Goal: Task Accomplishment & Management: Use online tool/utility

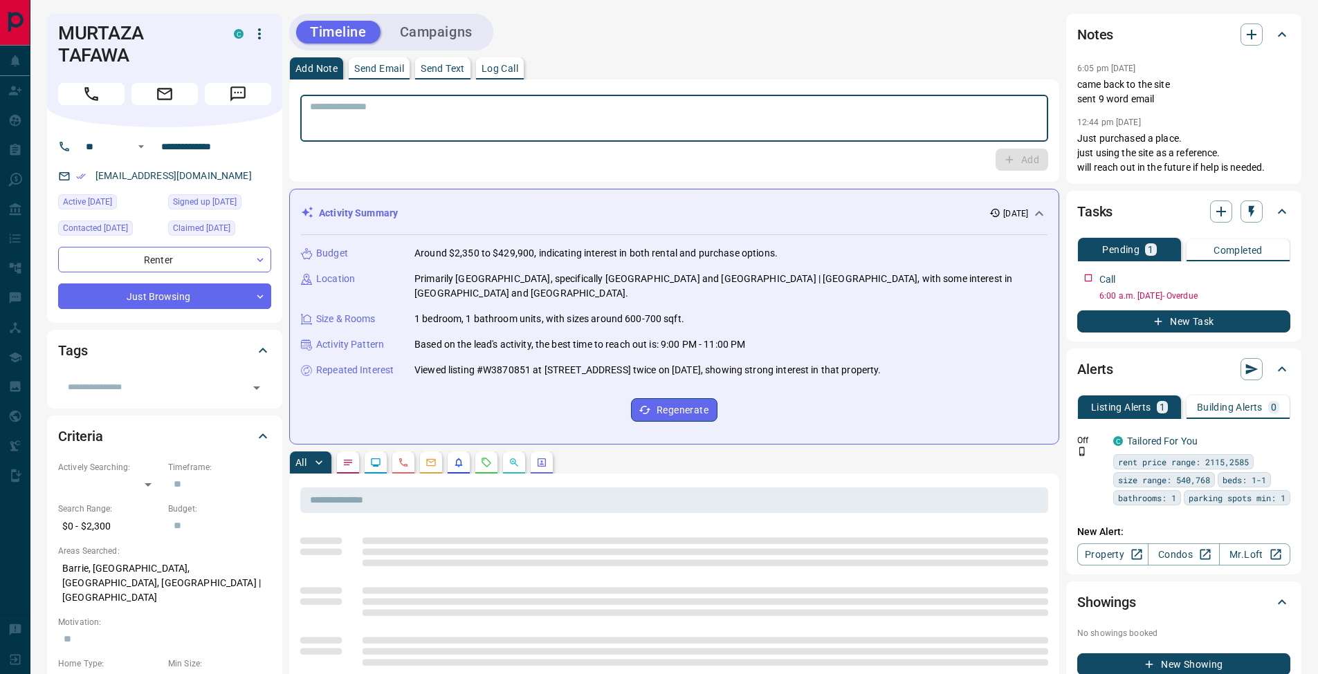
click at [506, 122] on textarea at bounding box center [674, 118] width 728 height 35
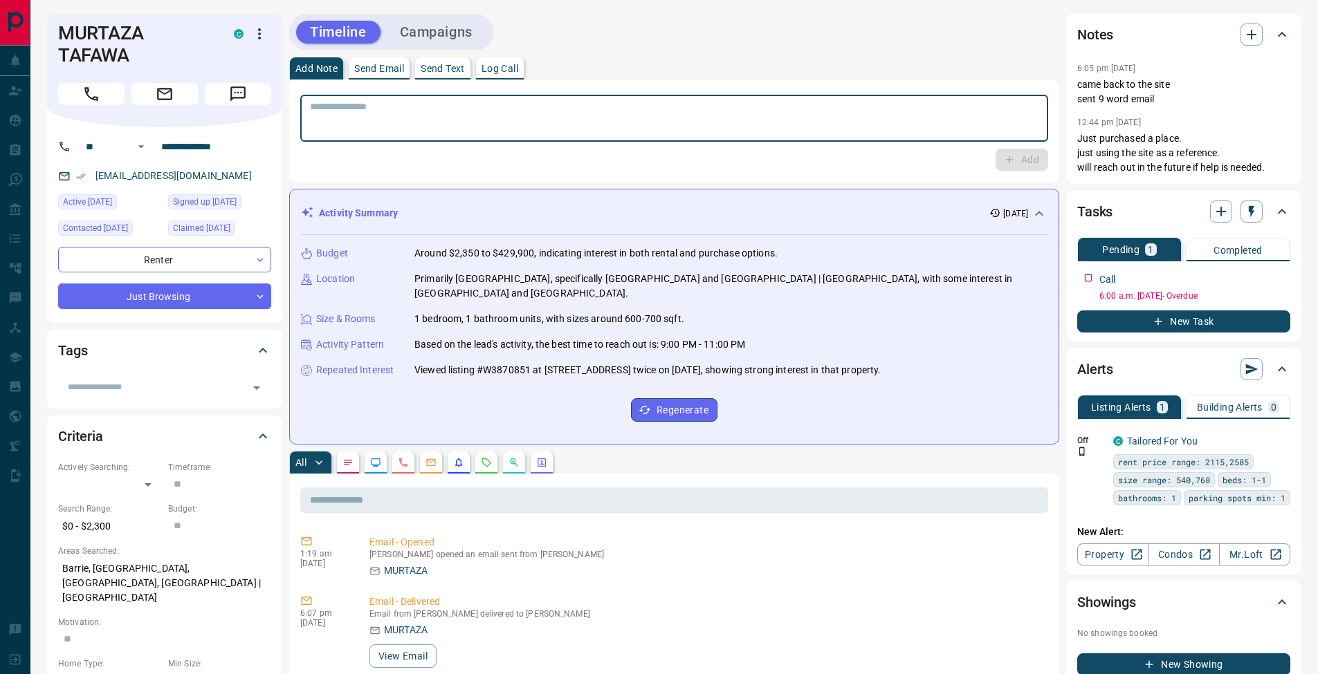
click at [515, 73] on p "Log Call" at bounding box center [499, 69] width 37 height 10
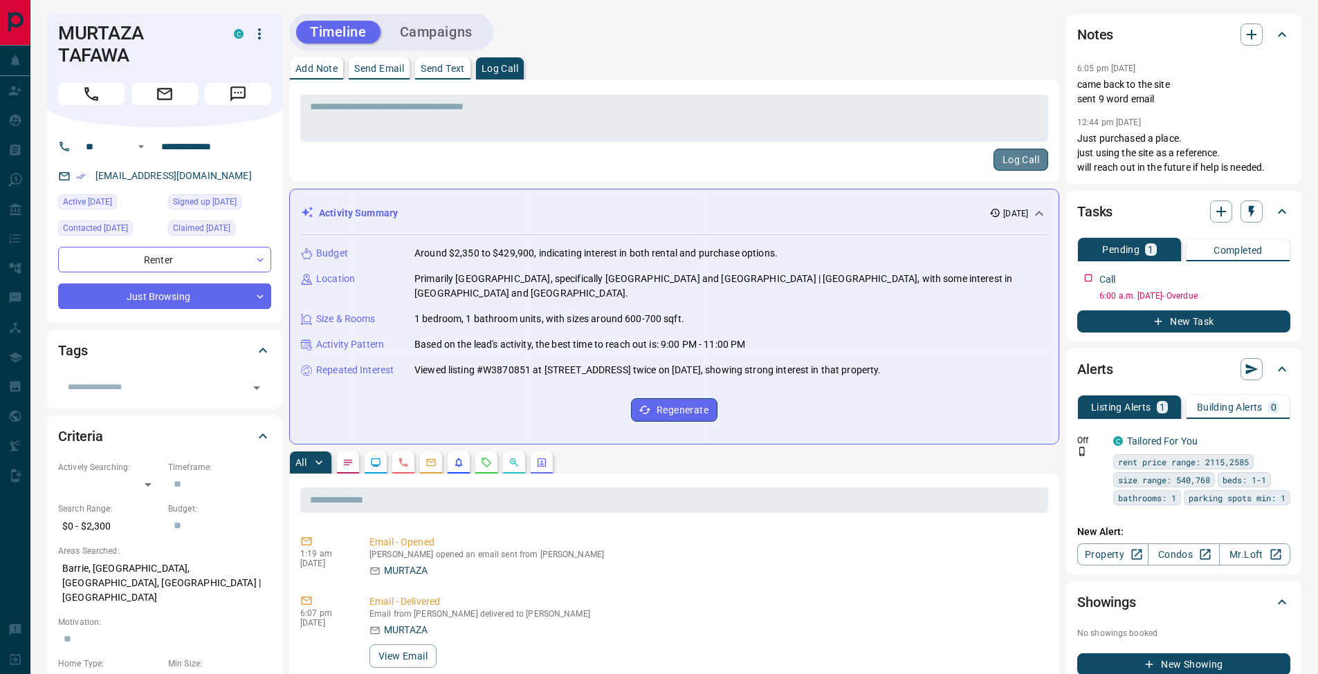
click at [1011, 160] on button "Log Call" at bounding box center [1020, 160] width 55 height 22
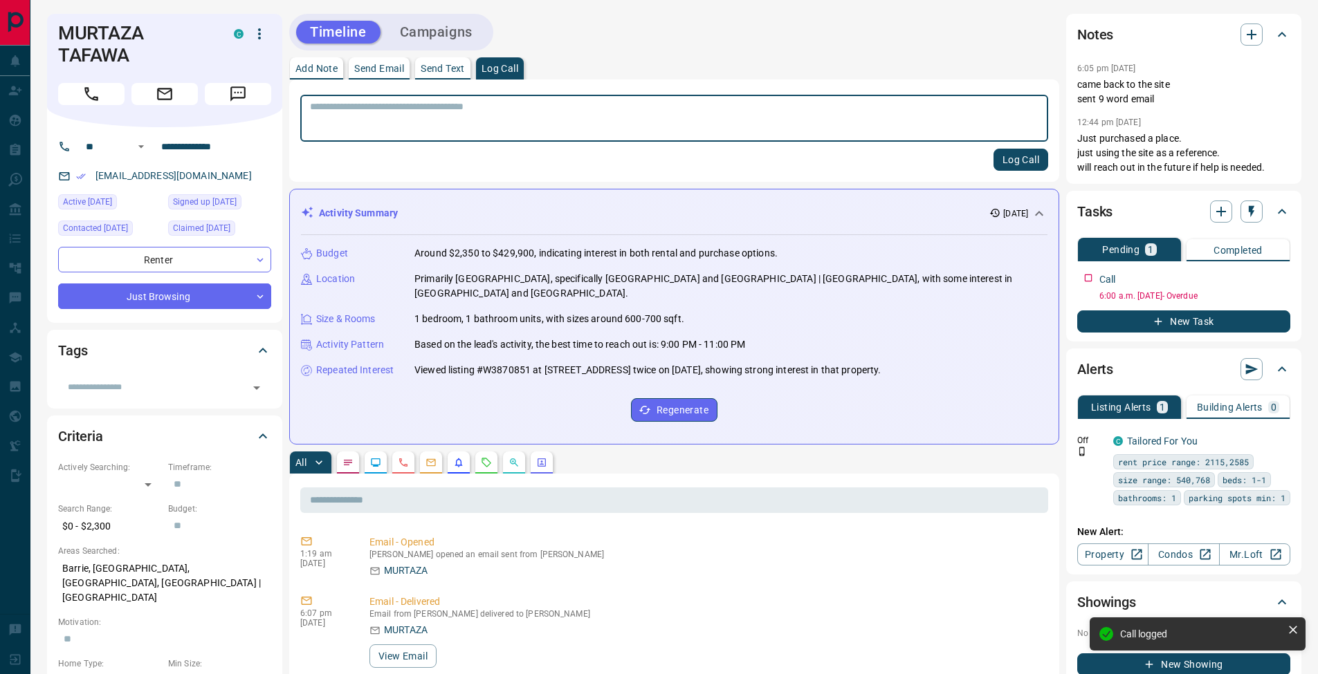
click at [318, 71] on p "Add Note" at bounding box center [316, 69] width 42 height 10
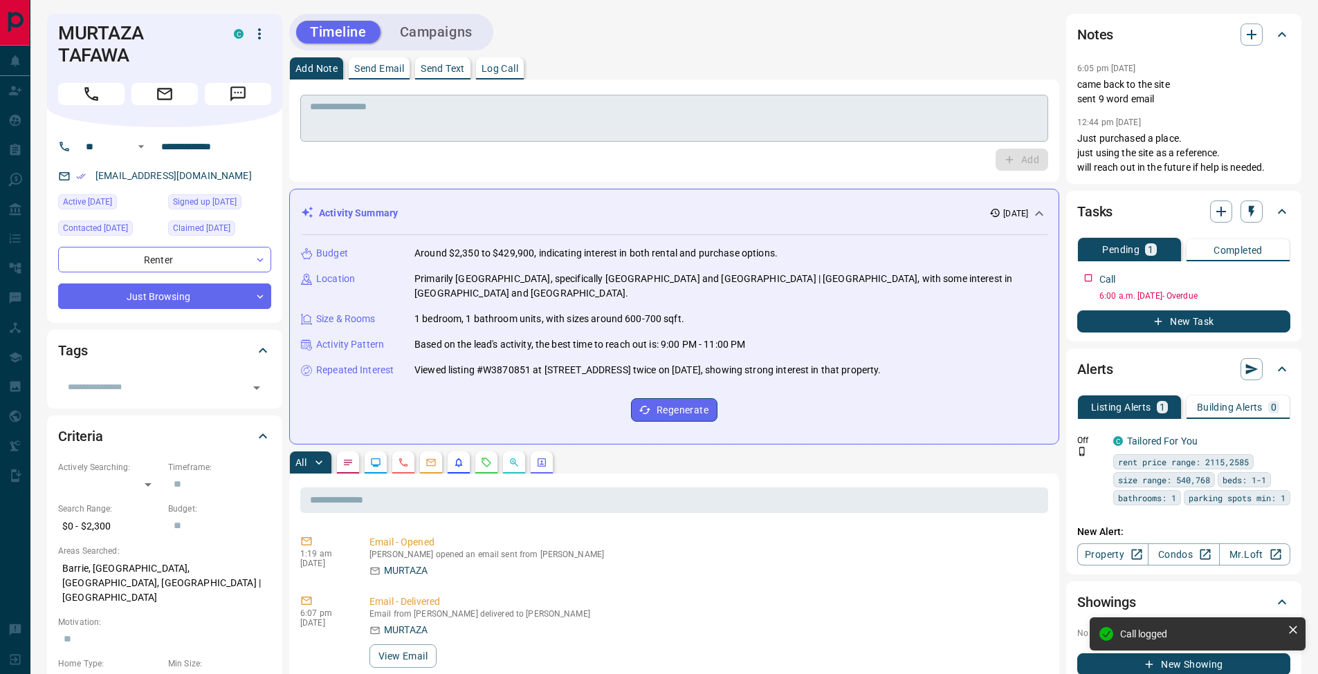
drag, startPoint x: 324, startPoint y: 90, endPoint x: 360, endPoint y: 113, distance: 43.2
click at [335, 113] on textarea at bounding box center [674, 118] width 728 height 35
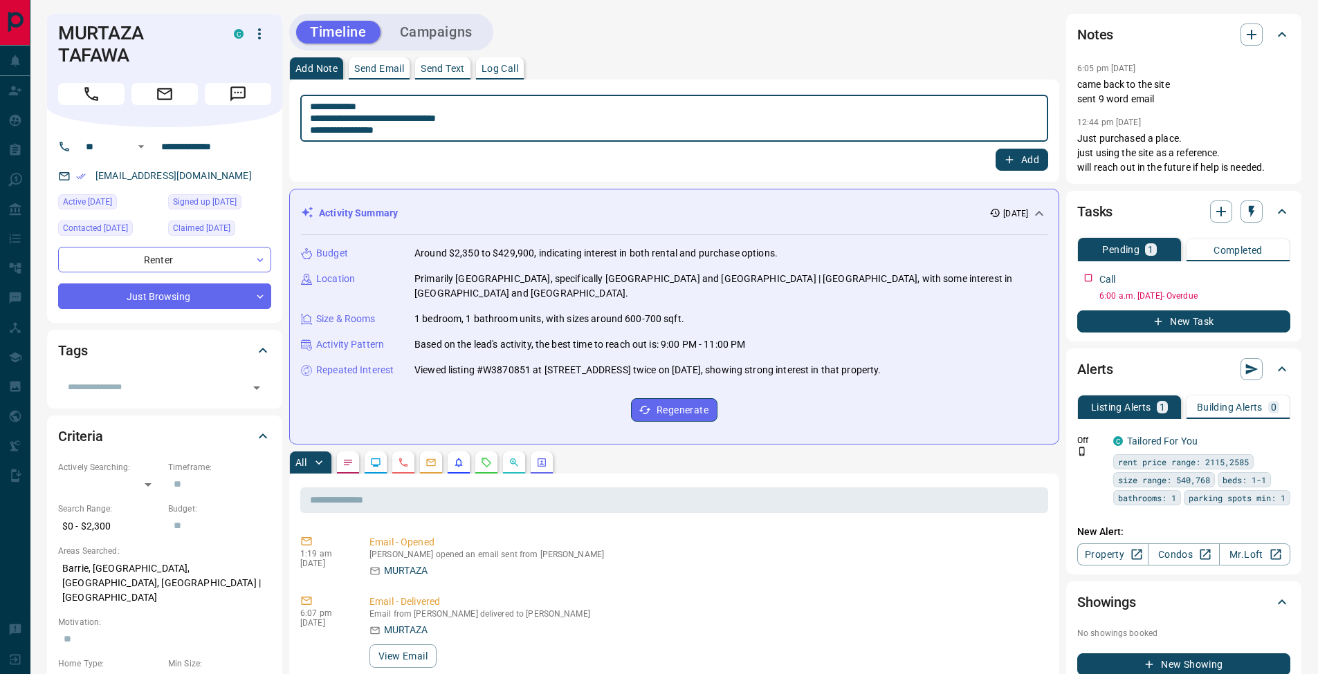
type textarea "**********"
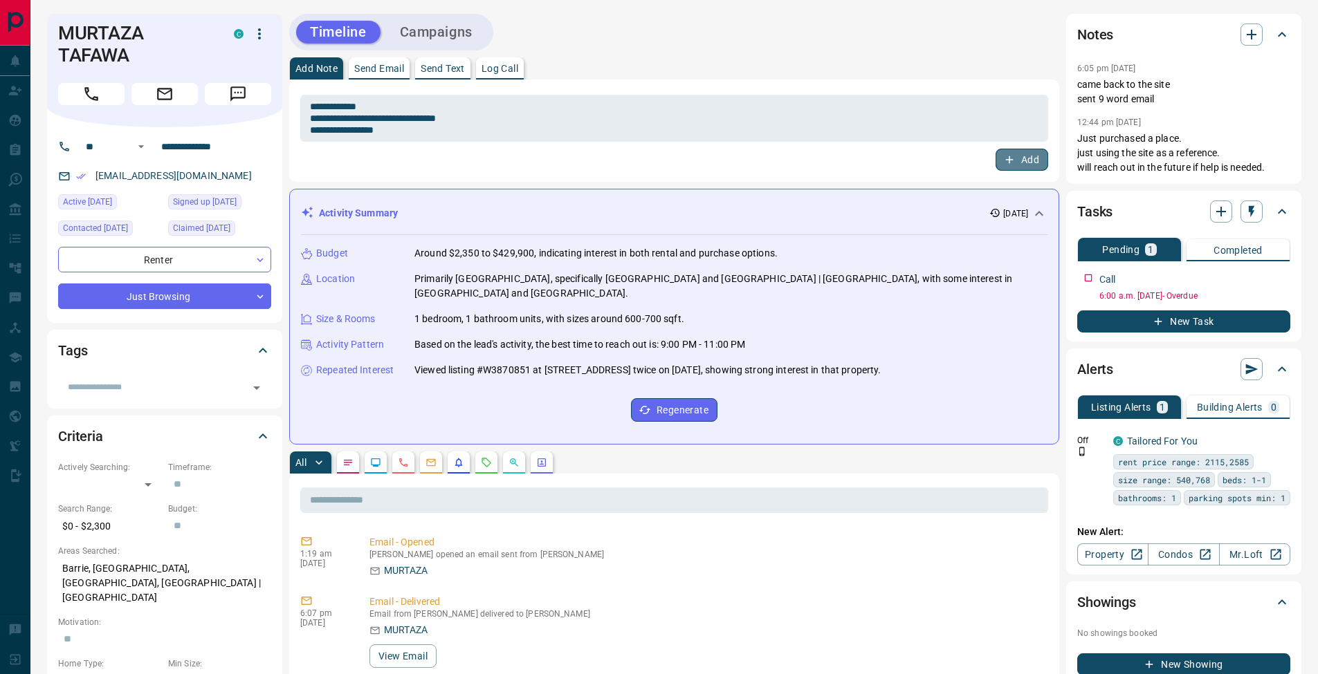
click at [1011, 159] on icon "button" at bounding box center [1009, 160] width 12 height 12
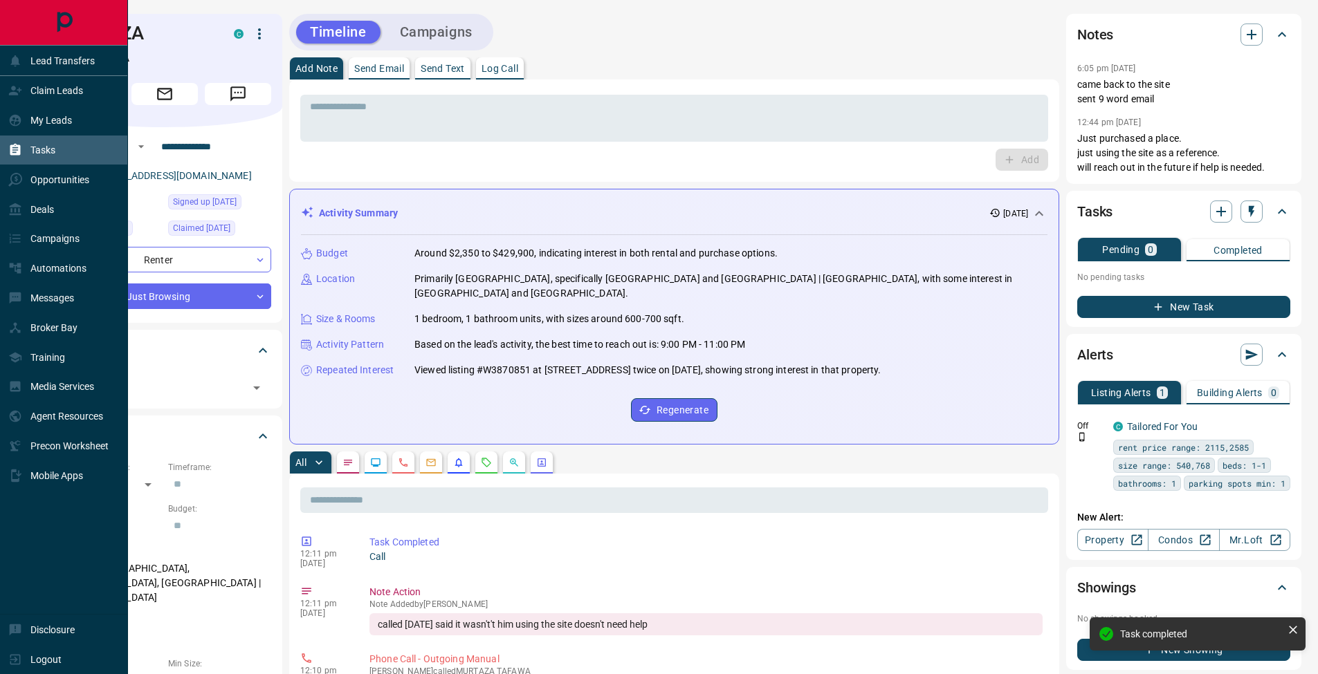
click at [19, 148] on icon at bounding box center [15, 150] width 10 height 12
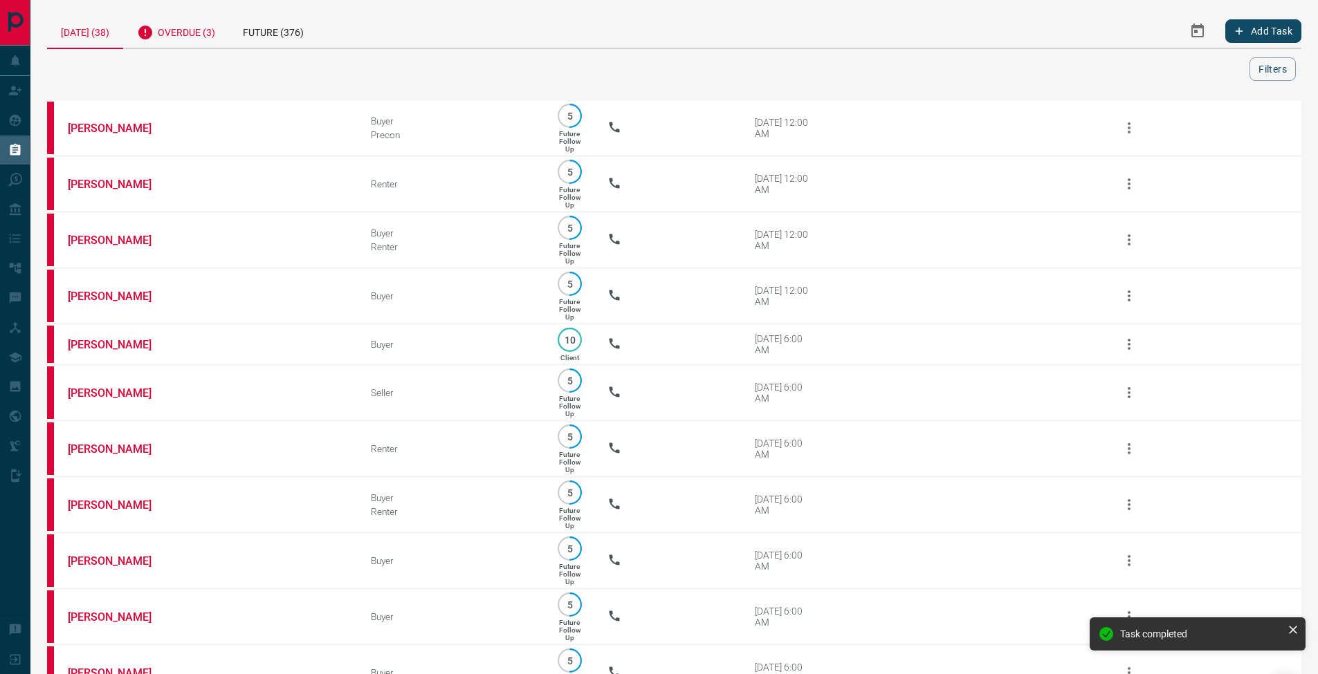
drag, startPoint x: 206, startPoint y: 29, endPoint x: 219, endPoint y: 38, distance: 15.4
click at [206, 29] on div "Overdue (3)" at bounding box center [176, 31] width 106 height 34
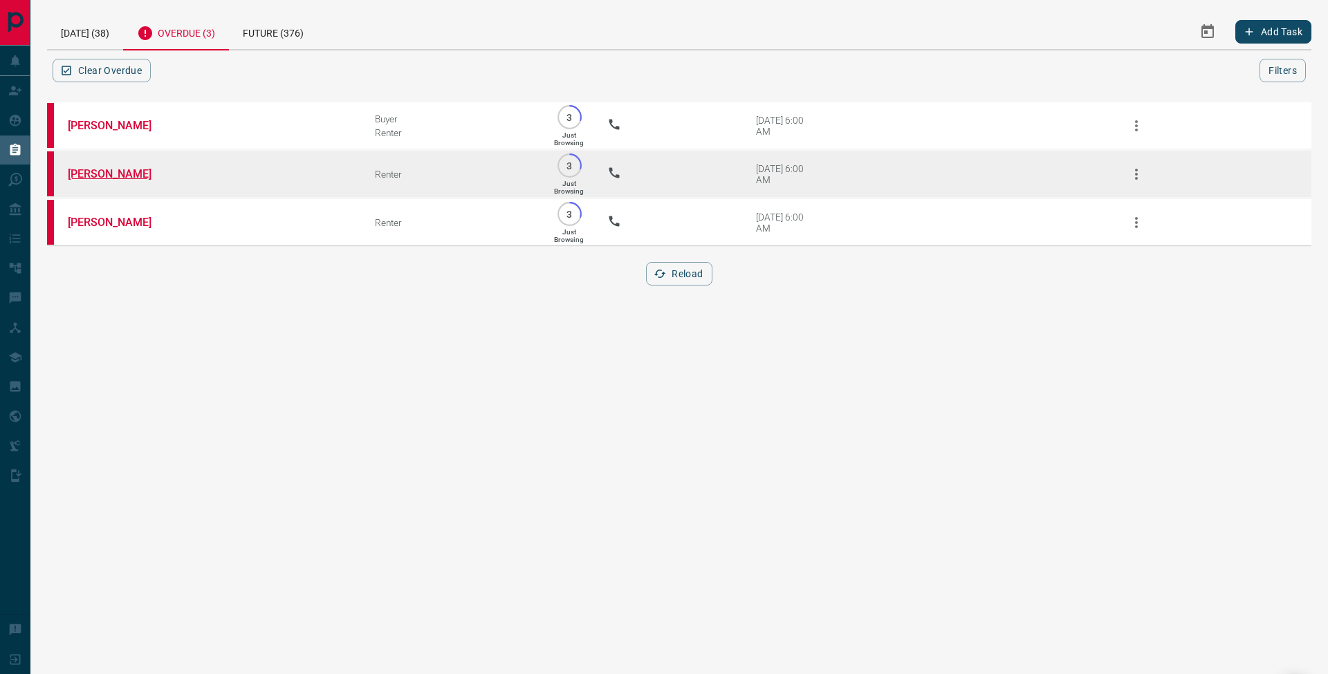
click at [129, 171] on link "[PERSON_NAME]" at bounding box center [120, 173] width 104 height 13
